Goal: Task Accomplishment & Management: Use online tool/utility

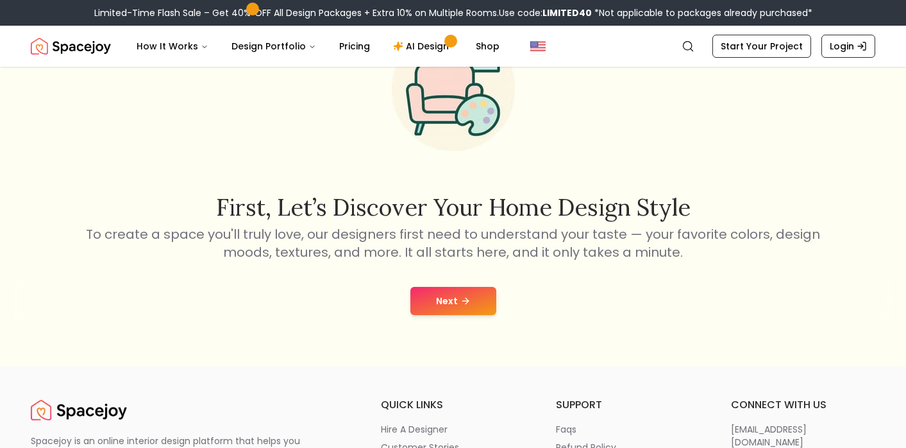
click at [452, 297] on button "Next" at bounding box center [454, 301] width 86 height 28
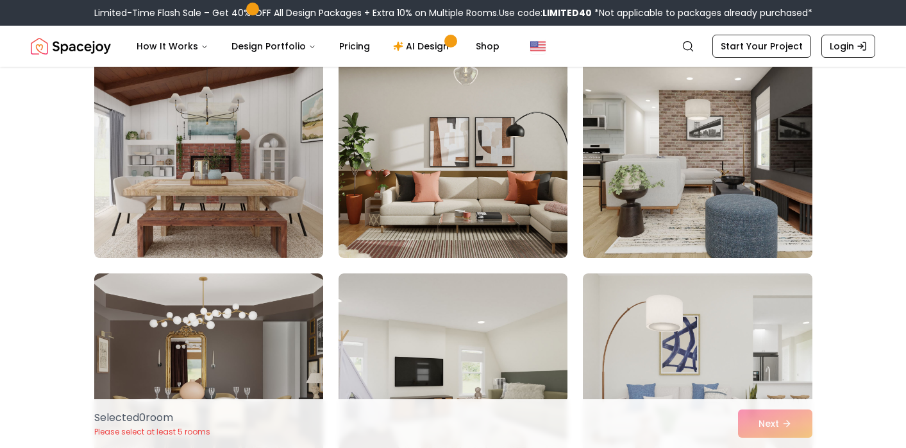
scroll to position [123, 0]
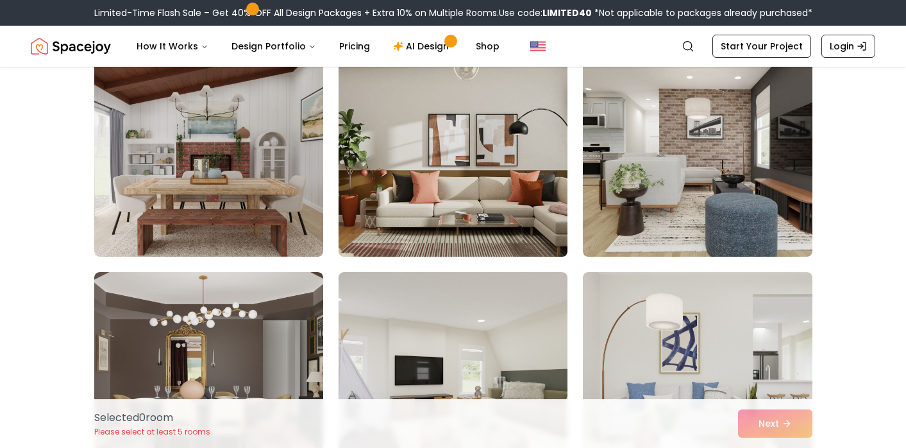
click at [491, 174] on img at bounding box center [453, 154] width 241 height 216
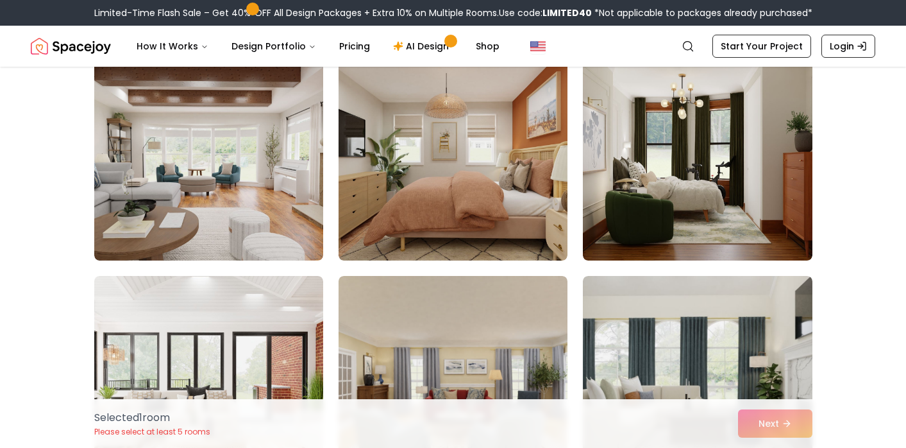
scroll to position [671, 0]
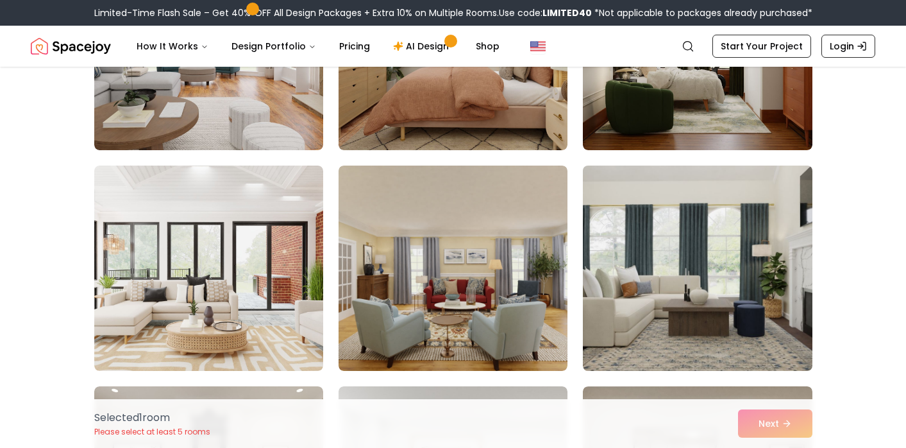
click at [634, 224] on img at bounding box center [697, 268] width 241 height 216
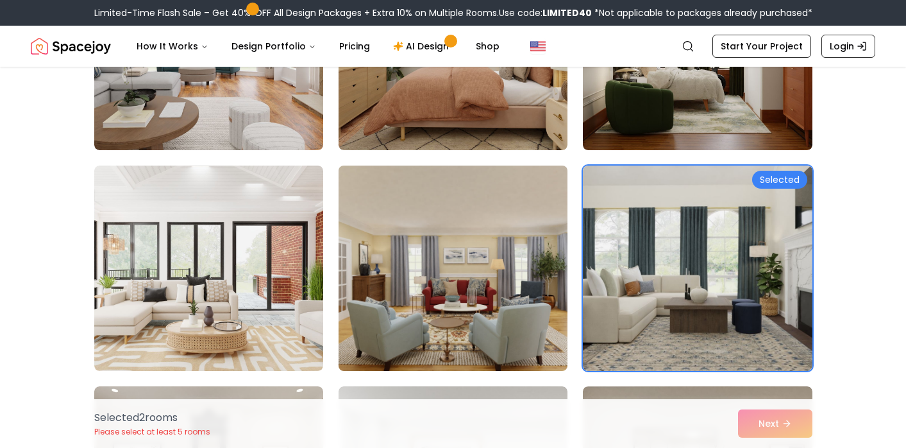
click at [463, 235] on img at bounding box center [453, 268] width 241 height 216
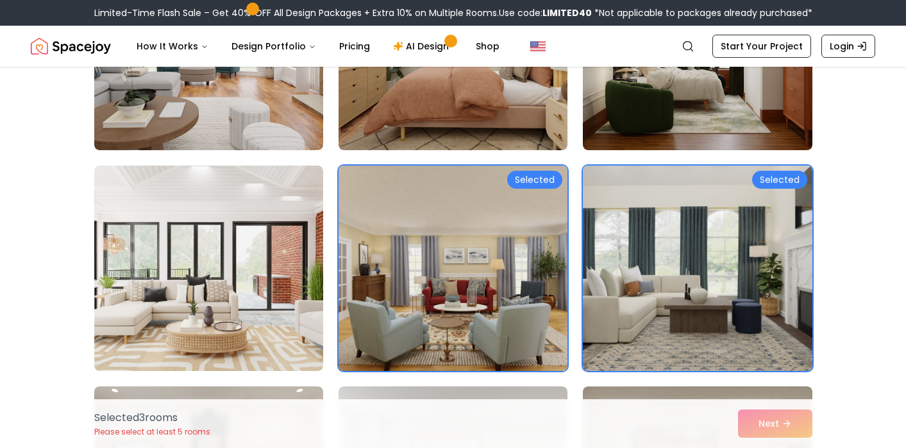
click at [463, 235] on img at bounding box center [453, 268] width 241 height 216
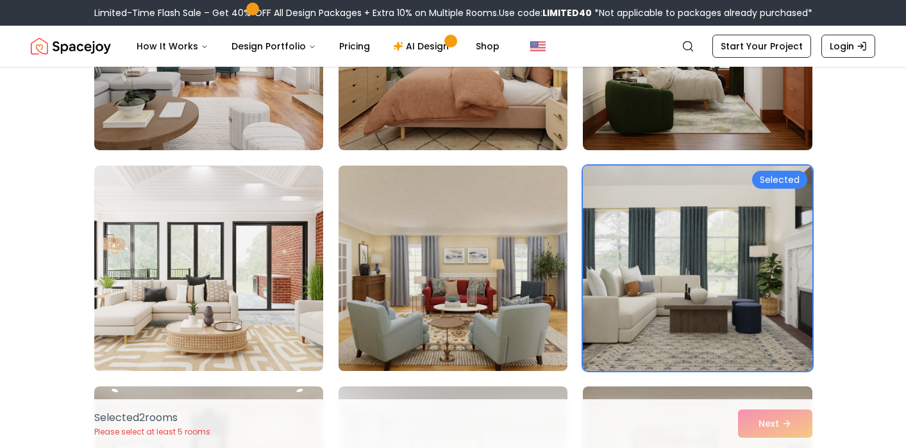
click at [463, 235] on img at bounding box center [453, 268] width 241 height 216
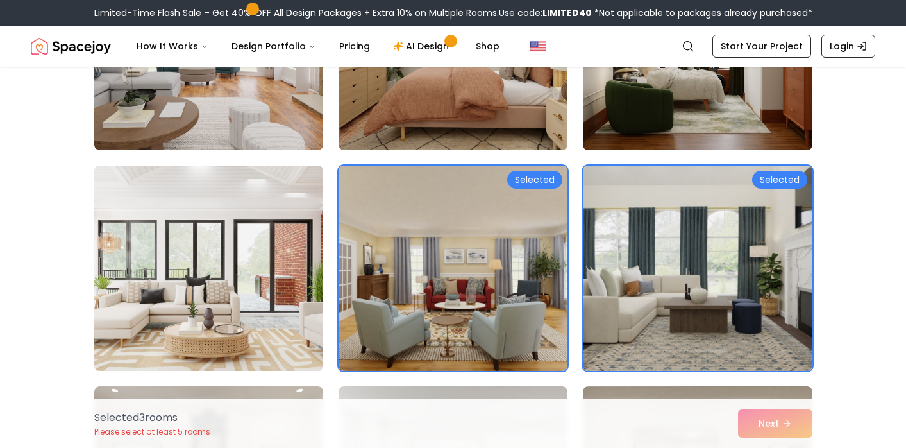
click at [294, 268] on img at bounding box center [209, 268] width 241 height 216
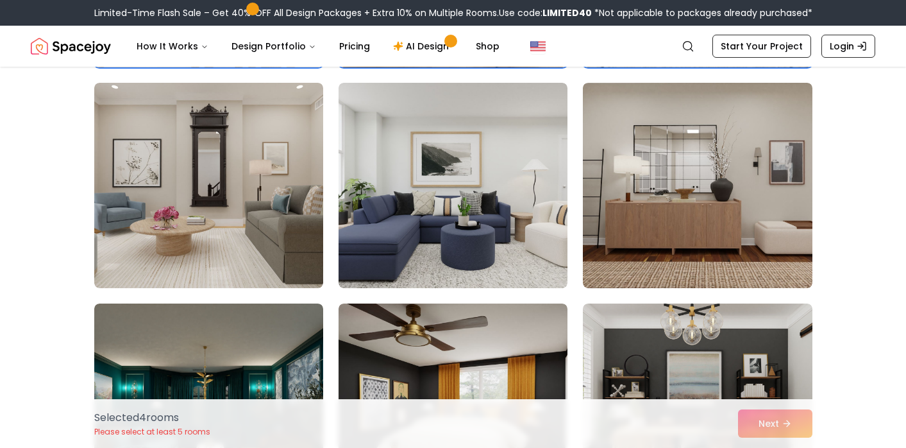
scroll to position [978, 0]
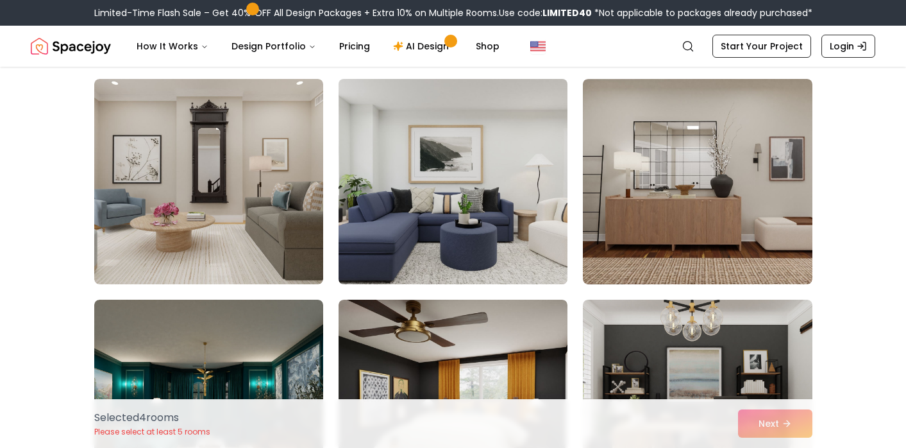
click at [402, 241] on img at bounding box center [453, 182] width 241 height 216
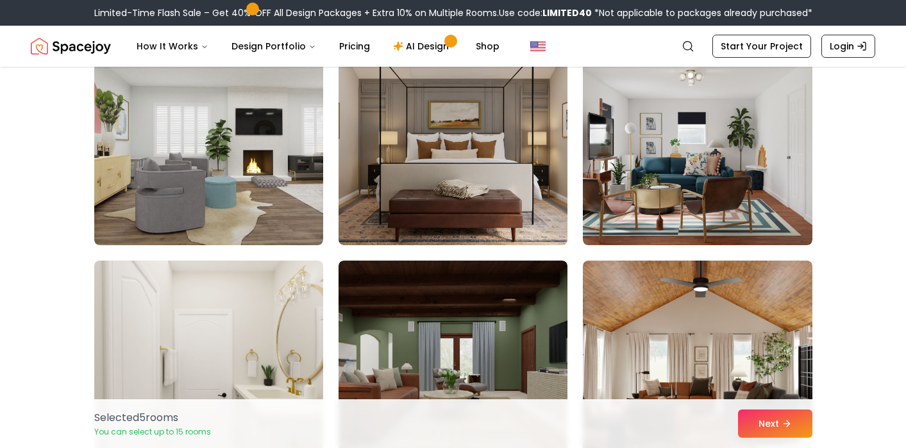
scroll to position [1461, 0]
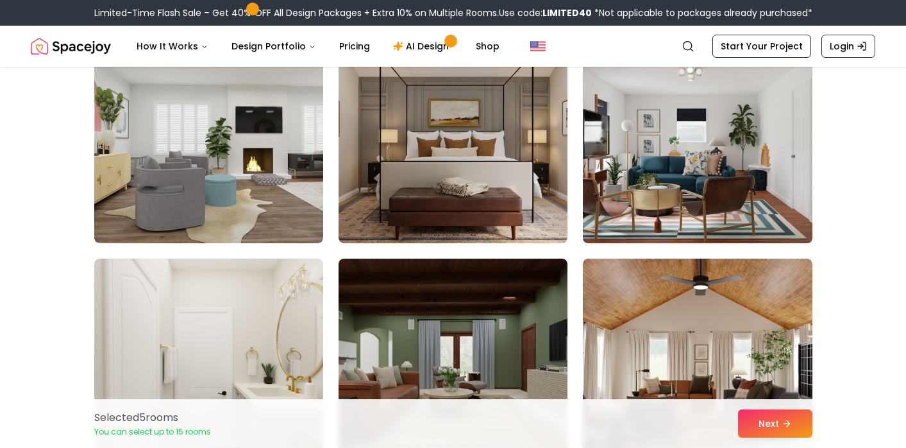
click at [684, 179] on img at bounding box center [697, 141] width 241 height 216
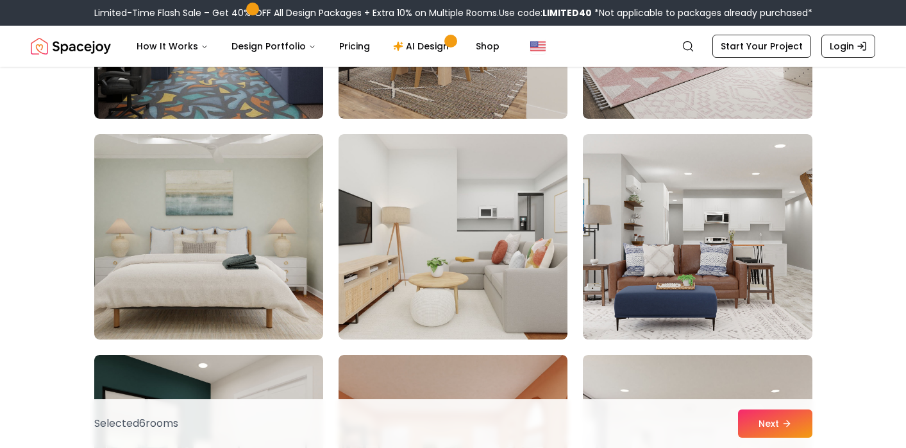
scroll to position [3225, 0]
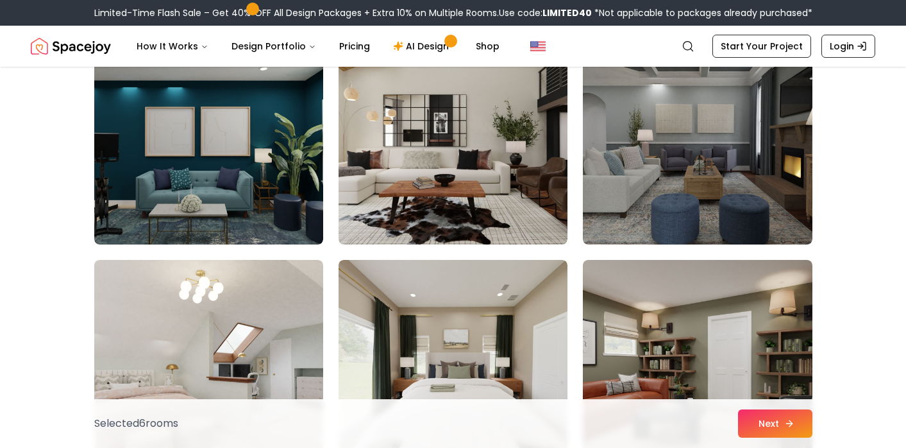
click at [764, 431] on button "Next" at bounding box center [775, 423] width 74 height 28
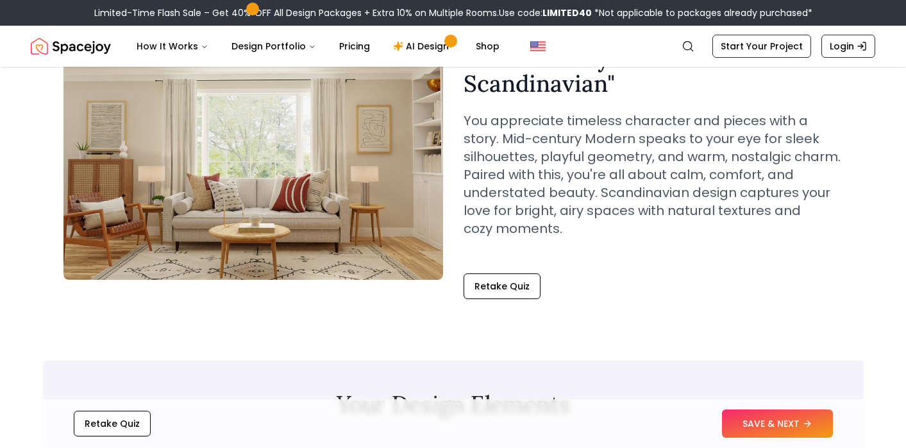
scroll to position [124, 0]
